Goal: Task Accomplishment & Management: Manage account settings

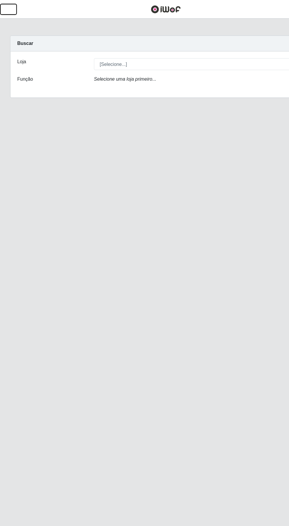
click at [12, 11] on button "button" at bounding box center [7, 8] width 15 height 10
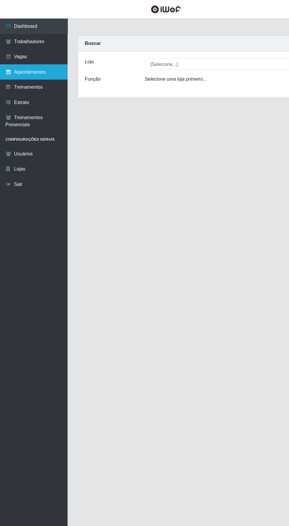
click at [15, 57] on link "Agendamentos" at bounding box center [29, 62] width 59 height 13
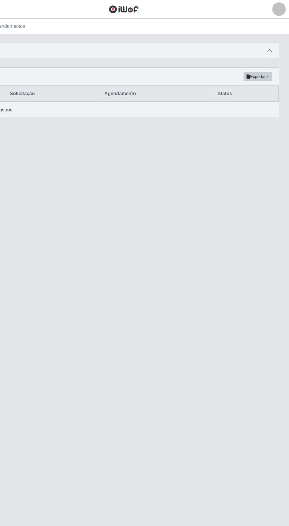
click at [273, 41] on span at bounding box center [271, 44] width 7 height 7
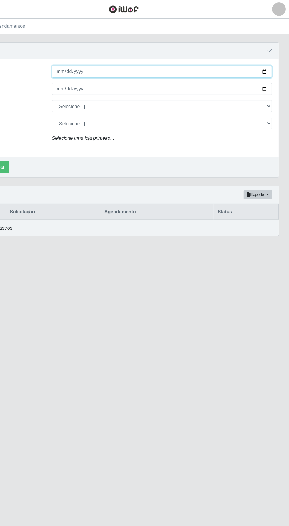
click at [229, 60] on input "Início em" at bounding box center [178, 62] width 192 height 10
type input "[DATE]"
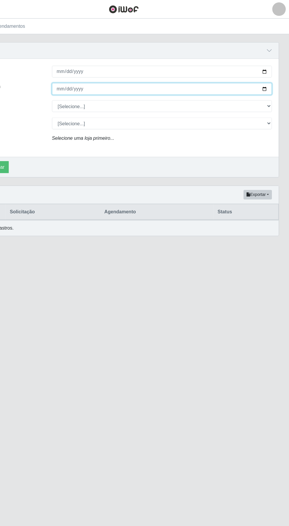
click at [172, 77] on input "Término em" at bounding box center [178, 77] width 192 height 10
type input "[DATE]"
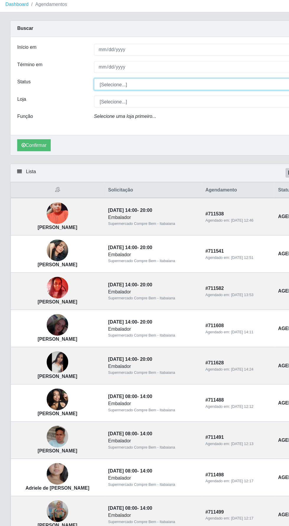
click at [158, 92] on select "[Selecione...] AGENDADO AGUARDANDO LIBERAR EM ANDAMENTO EM REVISÃO FINALIZADO C…" at bounding box center [178, 92] width 192 height 10
select select "AGENDADO"
click at [82, 87] on select "[Selecione...] AGENDADO AGUARDANDO LIBERAR EM ANDAMENTO EM REVISÃO FINALIZADO C…" at bounding box center [178, 92] width 192 height 10
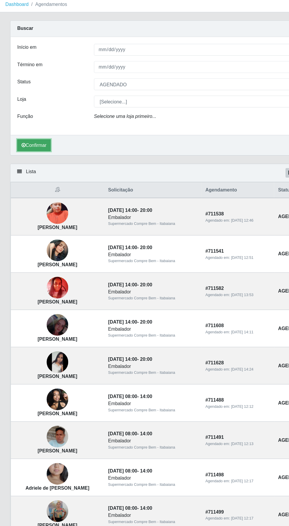
click at [20, 145] on icon "submit" at bounding box center [21, 146] width 4 height 4
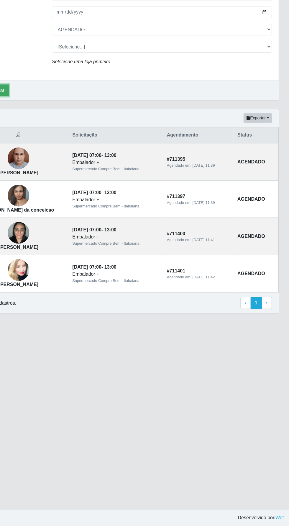
scroll to position [13, 0]
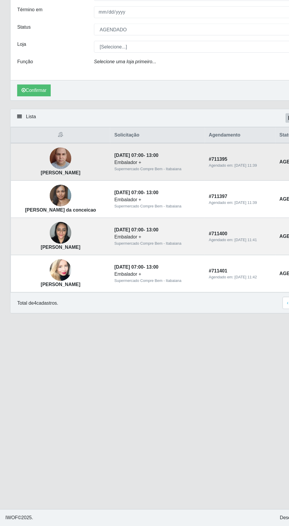
click at [56, 193] on img at bounding box center [52, 205] width 19 height 25
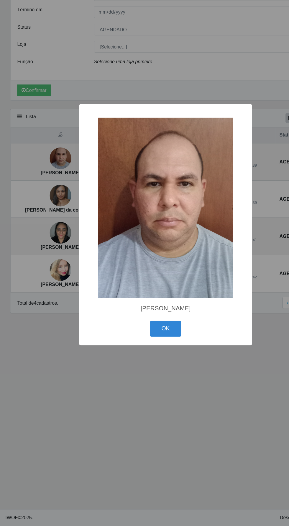
click at [174, 446] on div "× [PERSON_NAME] OK Cancel" at bounding box center [144, 263] width 289 height 526
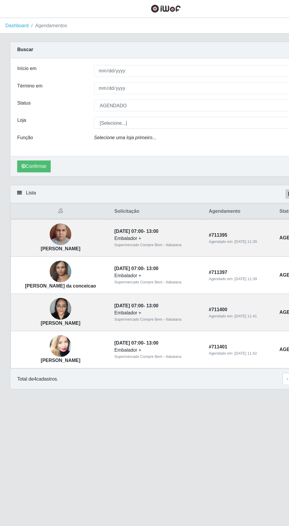
scroll to position [0, 0]
